Goal: Find specific page/section: Find specific page/section

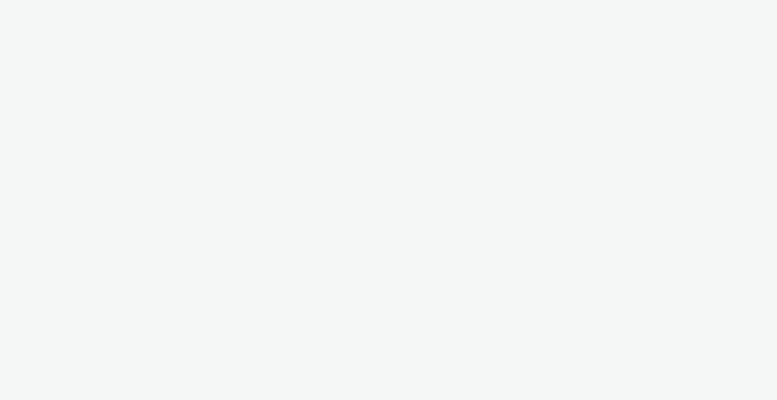
select select "2fc77e36-bb93-4aa3-9dff-dcb08e02eac6"
select select "2405a9d4-3350-4458-8d06-44f78962fa76"
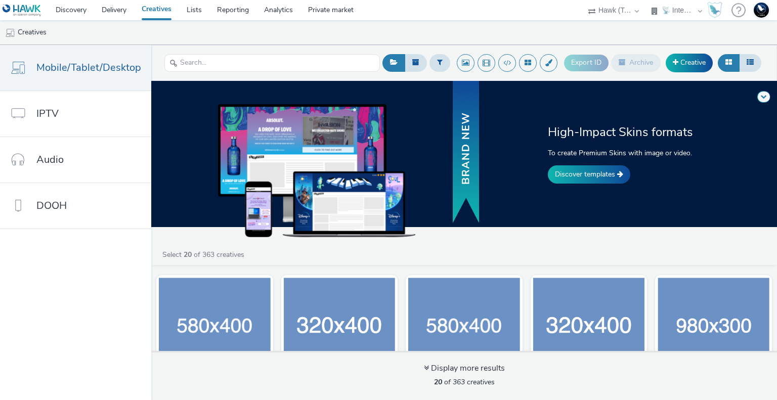
click at [530, 29] on ul "Creatives" at bounding box center [388, 32] width 777 height 24
click at [631, 9] on select "75 Media A8 Media Group ABI Media Abkom AB Abovo Ace & Tate Ad-on Media Nordic …" at bounding box center [613, 10] width 61 height 20
select select "120df370-56d5-4af5-baa5-7e7bf0f81b39"
click at [644, 0] on select "75 Media A8 Media Group ABI Media Abkom AB Abovo Ace & Tate Ad-on Media Nordic …" at bounding box center [613, 10] width 61 height 20
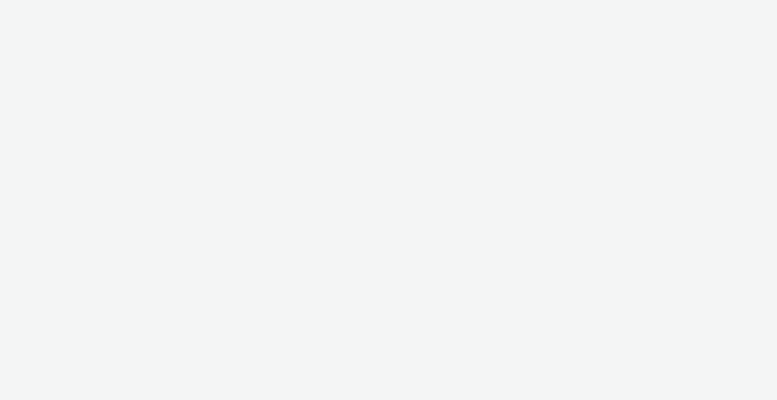
select select "120df370-56d5-4af5-baa5-7e7bf0f81b39"
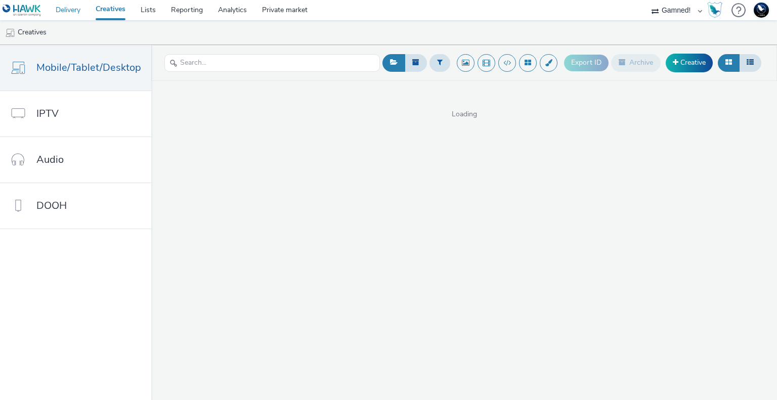
click at [77, 11] on link "Delivery" at bounding box center [68, 10] width 40 height 20
select select "120df370-56d5-4af5-baa5-7e7bf0f81b39"
